Goal: Understand site structure: Understand site structure

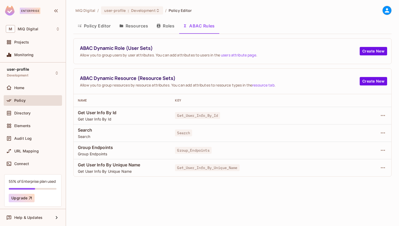
click at [99, 30] on button "Policy Editor" at bounding box center [94, 25] width 42 height 13
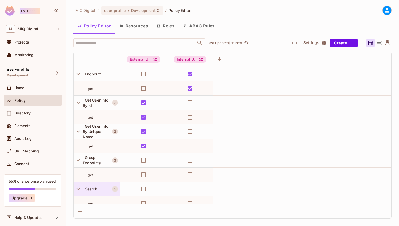
click at [87, 191] on span "Search" at bounding box center [90, 189] width 15 height 4
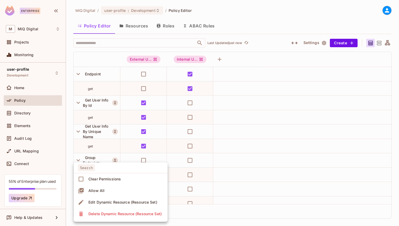
click at [159, 150] on div at bounding box center [199, 113] width 399 height 226
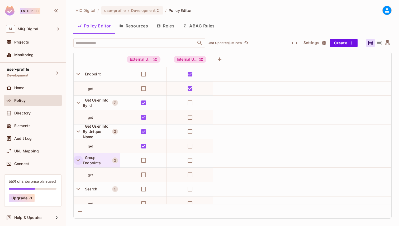
click at [80, 163] on icon "button" at bounding box center [78, 160] width 7 height 7
click at [79, 171] on button "button" at bounding box center [78, 174] width 9 height 9
click at [80, 129] on icon "button" at bounding box center [78, 131] width 7 height 7
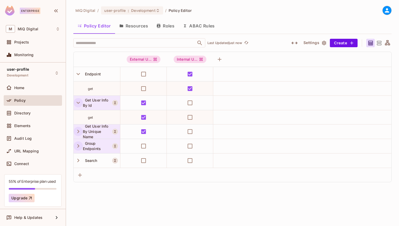
click at [81, 102] on icon "button" at bounding box center [78, 102] width 7 height 7
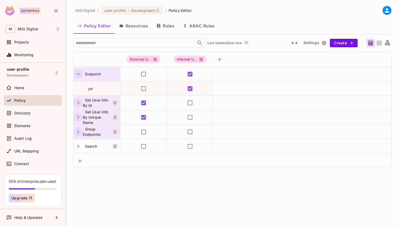
click at [80, 76] on icon "button" at bounding box center [78, 73] width 7 height 7
